Goal: Transaction & Acquisition: Book appointment/travel/reservation

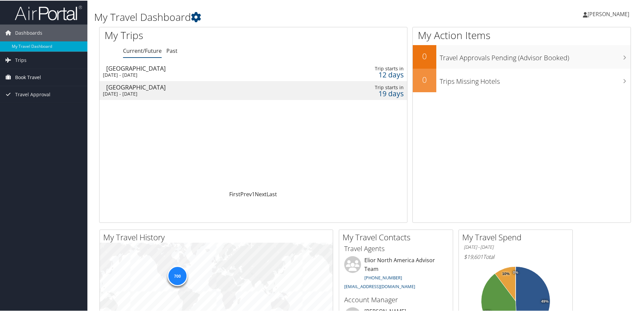
click at [23, 78] on span "Book Travel" at bounding box center [28, 76] width 26 height 17
click at [40, 111] on link "Book/Manage Online Trips" at bounding box center [43, 110] width 87 height 10
